Goal: Use online tool/utility: Use online tool/utility

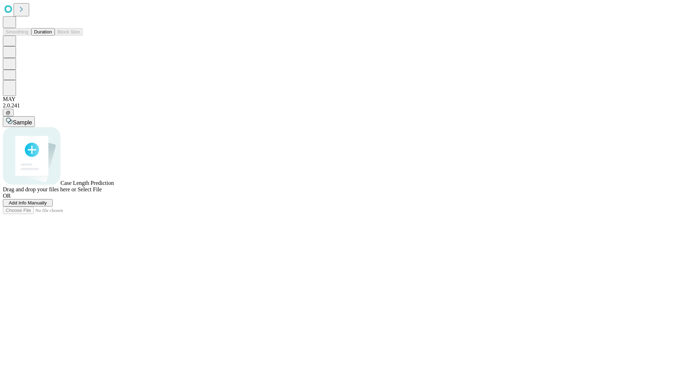
click at [52, 36] on button "Duration" at bounding box center [42, 31] width 23 height 7
click at [102, 192] on span "Select File" at bounding box center [90, 189] width 24 height 6
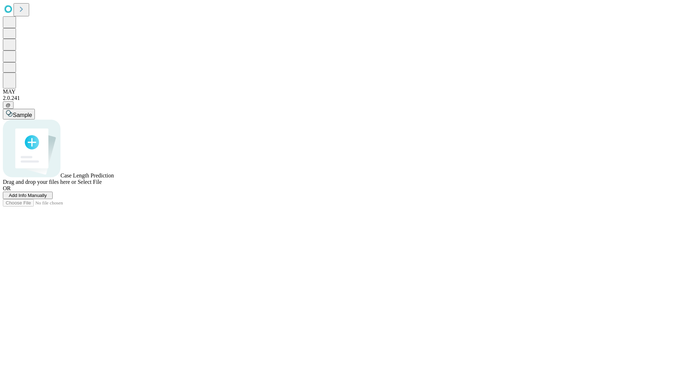
click at [102, 185] on span "Select File" at bounding box center [90, 182] width 24 height 6
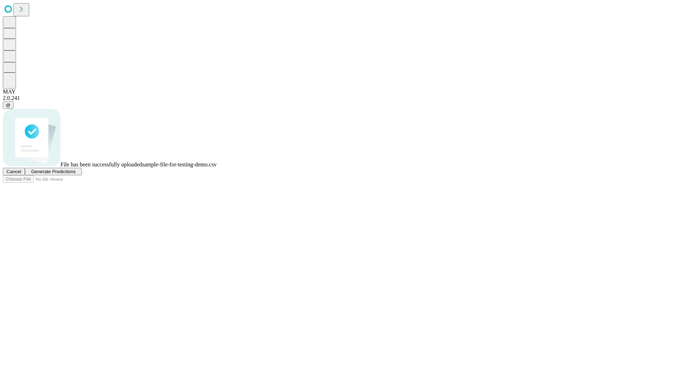
click at [75, 174] on span "Generate Predictions" at bounding box center [53, 171] width 44 height 5
